Goal: Information Seeking & Learning: Learn about a topic

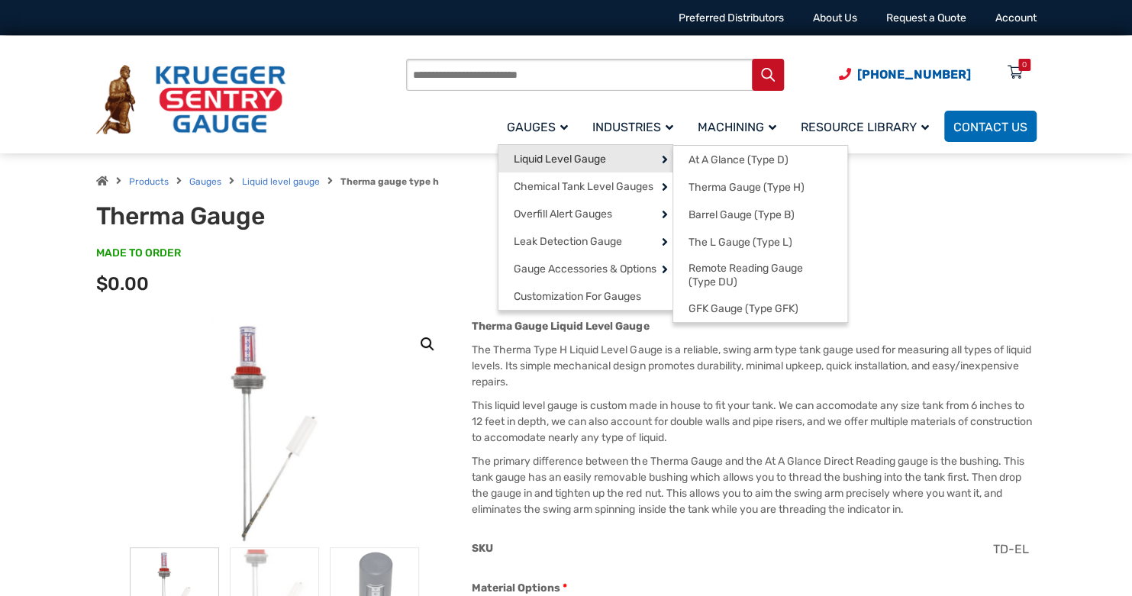
click at [576, 163] on span "Liquid Level Gauge" at bounding box center [560, 160] width 92 height 14
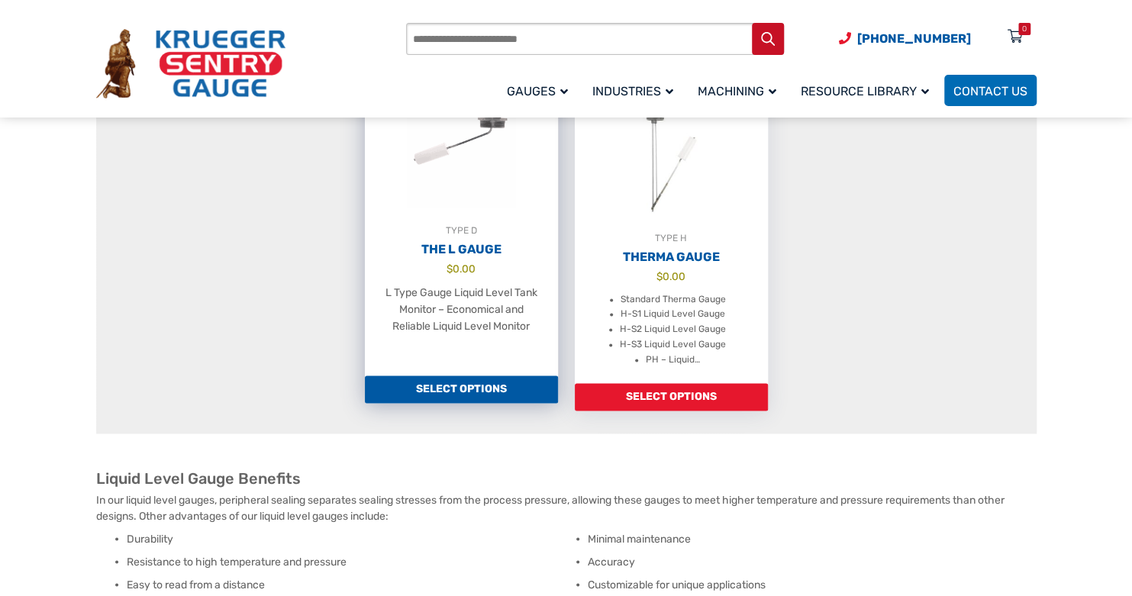
scroll to position [1298, 0]
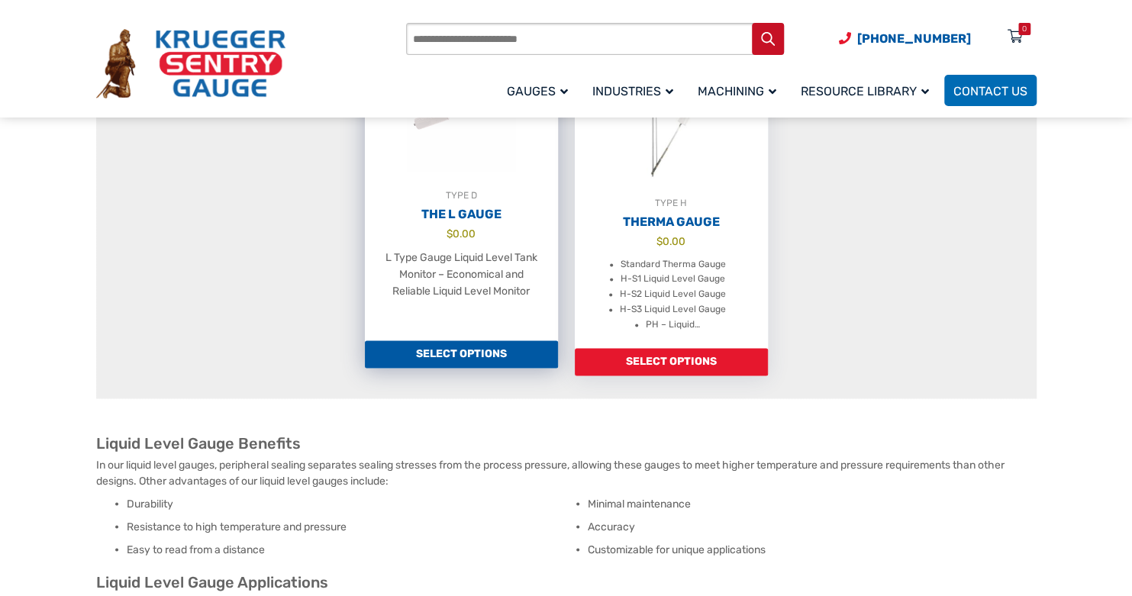
click at [472, 240] on bdi "$ 0.00" at bounding box center [461, 234] width 29 height 12
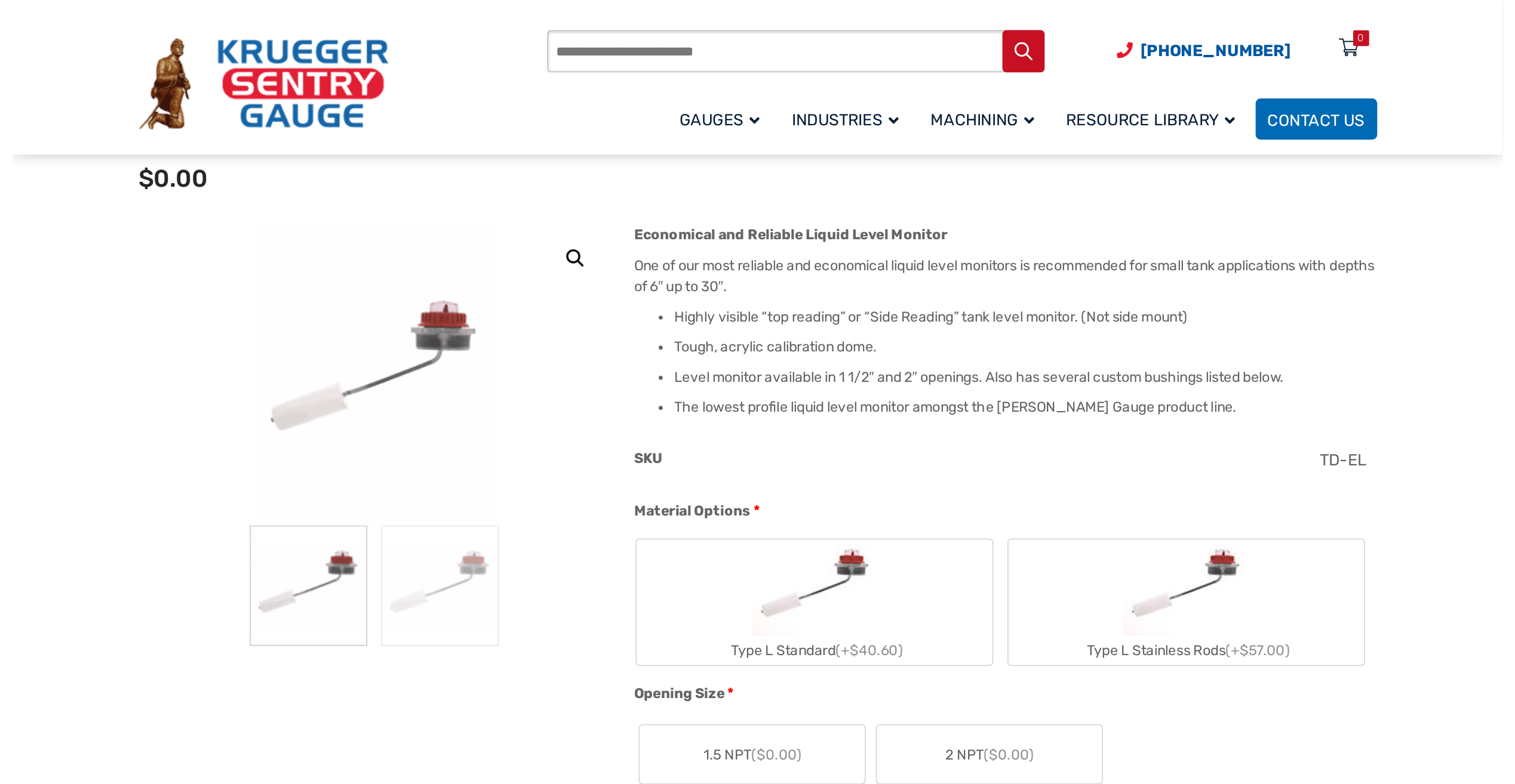
scroll to position [120, 0]
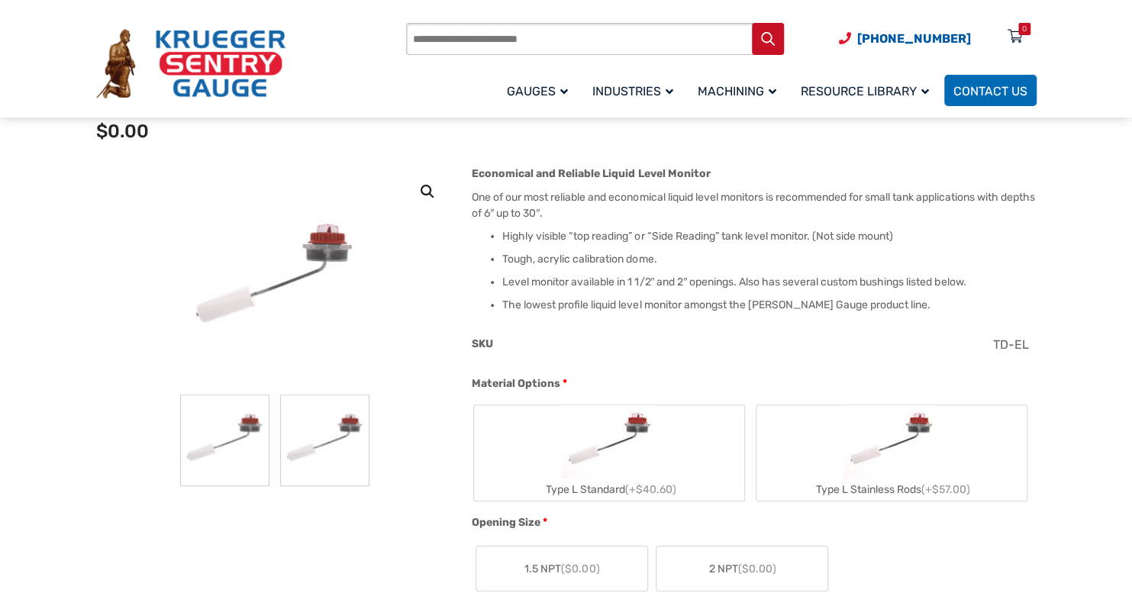
click at [362, 425] on img at bounding box center [324, 441] width 89 height 92
click at [329, 224] on img at bounding box center [274, 280] width 183 height 229
click at [323, 241] on img at bounding box center [274, 280] width 183 height 229
click at [434, 187] on link "🔍" at bounding box center [427, 191] width 27 height 27
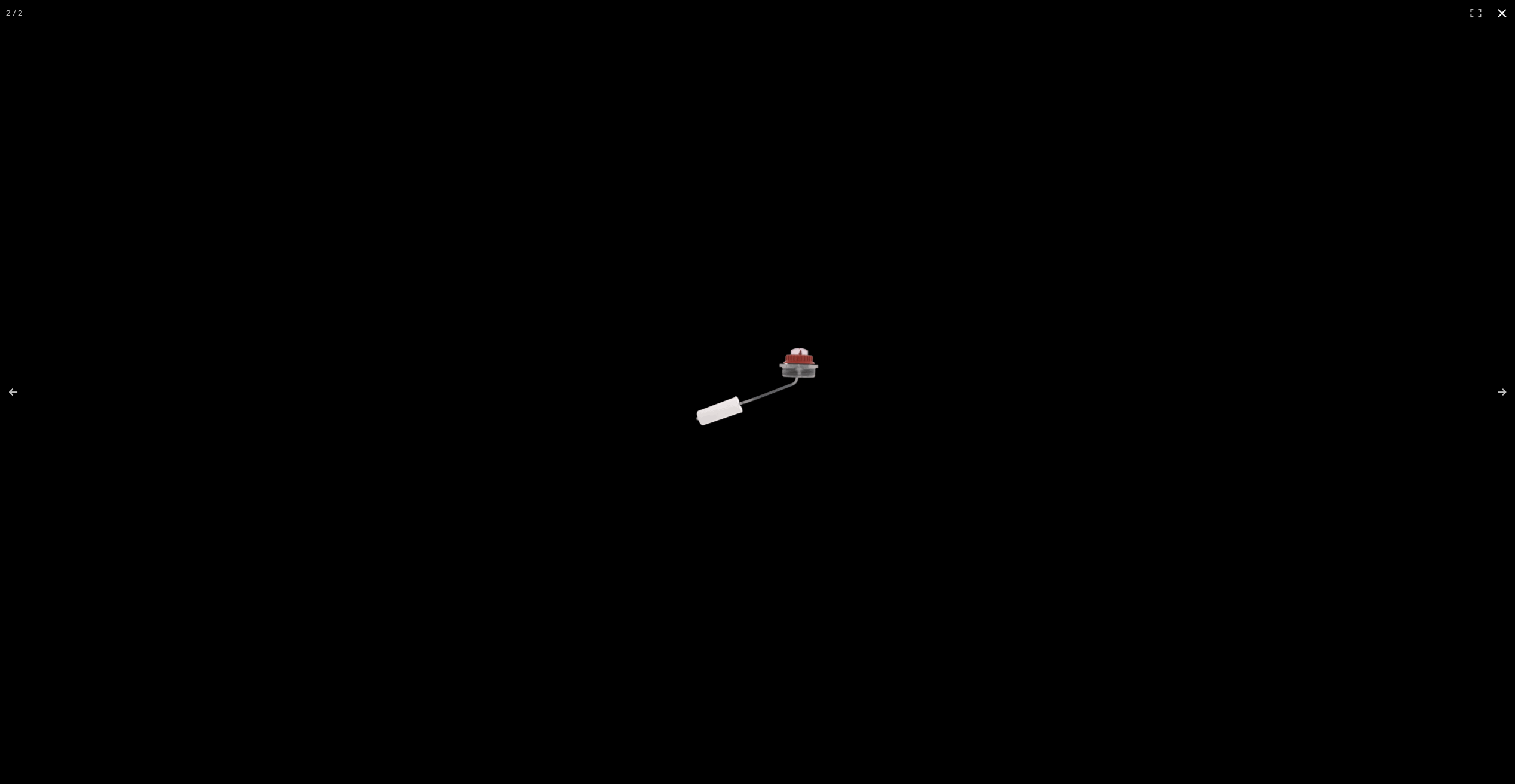
click at [885, 14] on button "Close (Esc)" at bounding box center [1502, 13] width 27 height 27
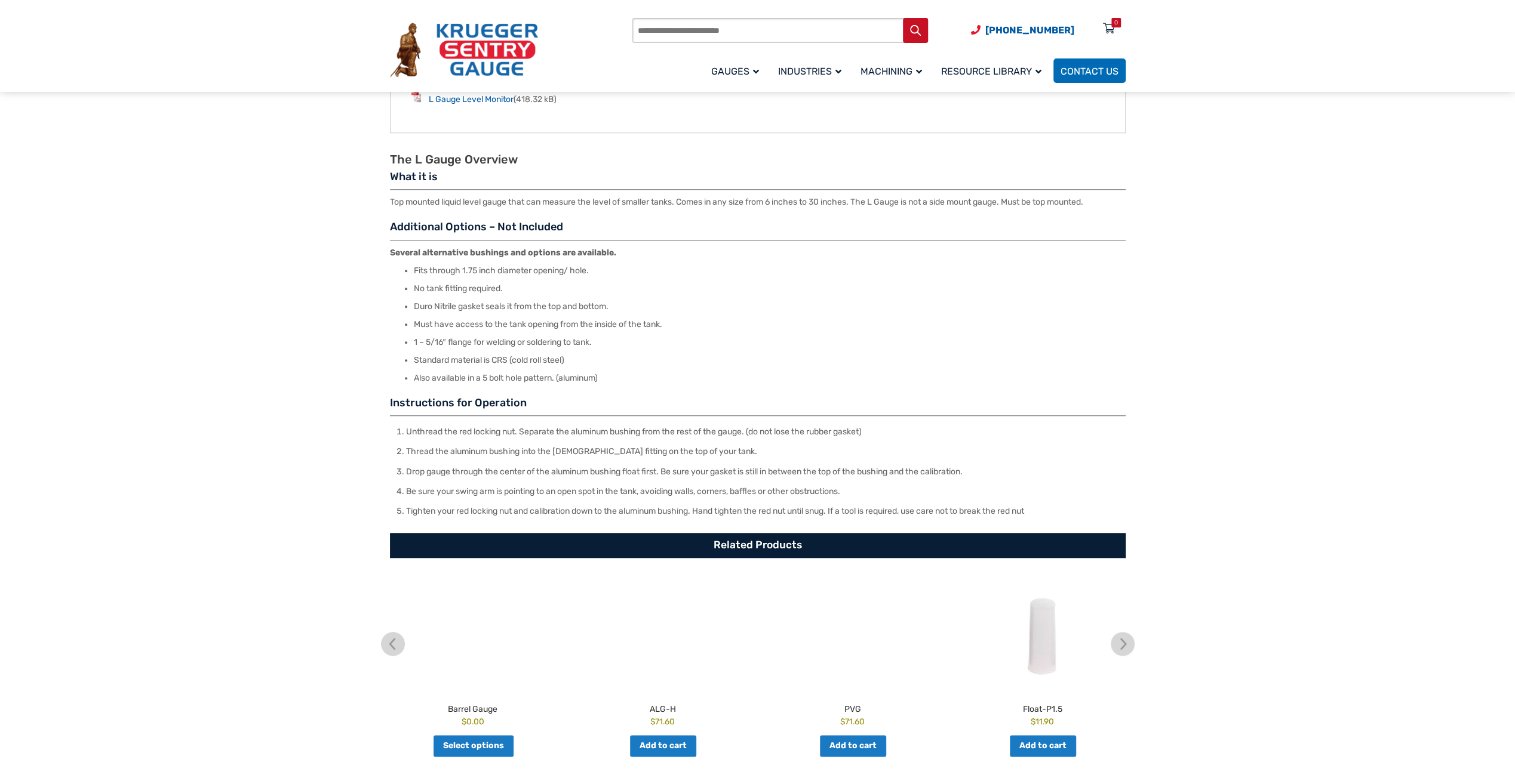
scroll to position [847, 0]
